Goal: Information Seeking & Learning: Learn about a topic

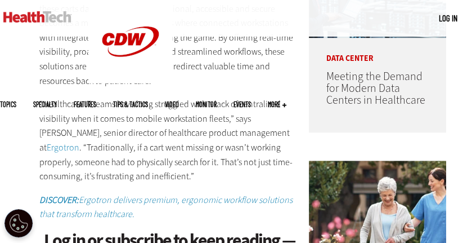
scroll to position [622, 0]
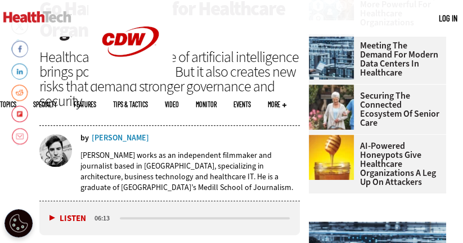
scroll to position [358, 0]
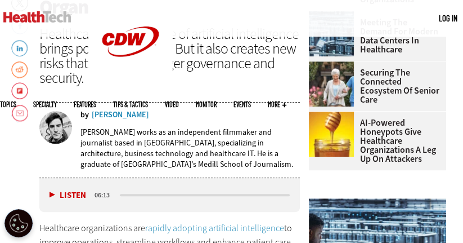
click at [52, 191] on button "Listen" at bounding box center [68, 195] width 37 height 8
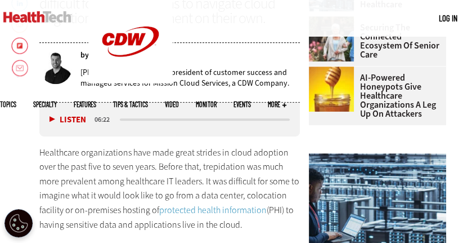
scroll to position [404, 0]
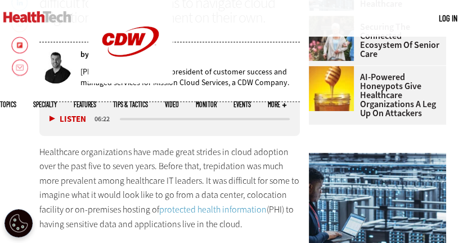
click at [53, 117] on button "Listen" at bounding box center [68, 119] width 37 height 8
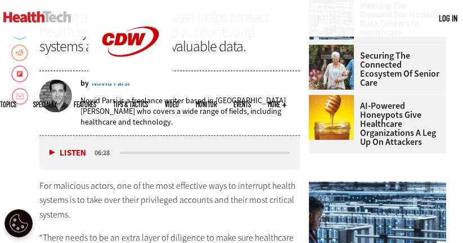
click at [51, 149] on button "Listen" at bounding box center [68, 153] width 37 height 8
